Goal: Task Accomplishment & Management: Manage account settings

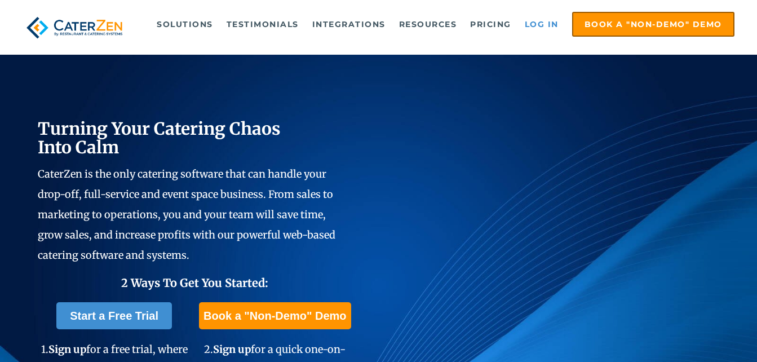
click at [532, 21] on link "Log in" at bounding box center [541, 24] width 45 height 23
click at [536, 19] on link "Log in" at bounding box center [541, 24] width 45 height 23
click at [537, 29] on link "Log in" at bounding box center [541, 24] width 45 height 23
